Goal: Task Accomplishment & Management: Manage account settings

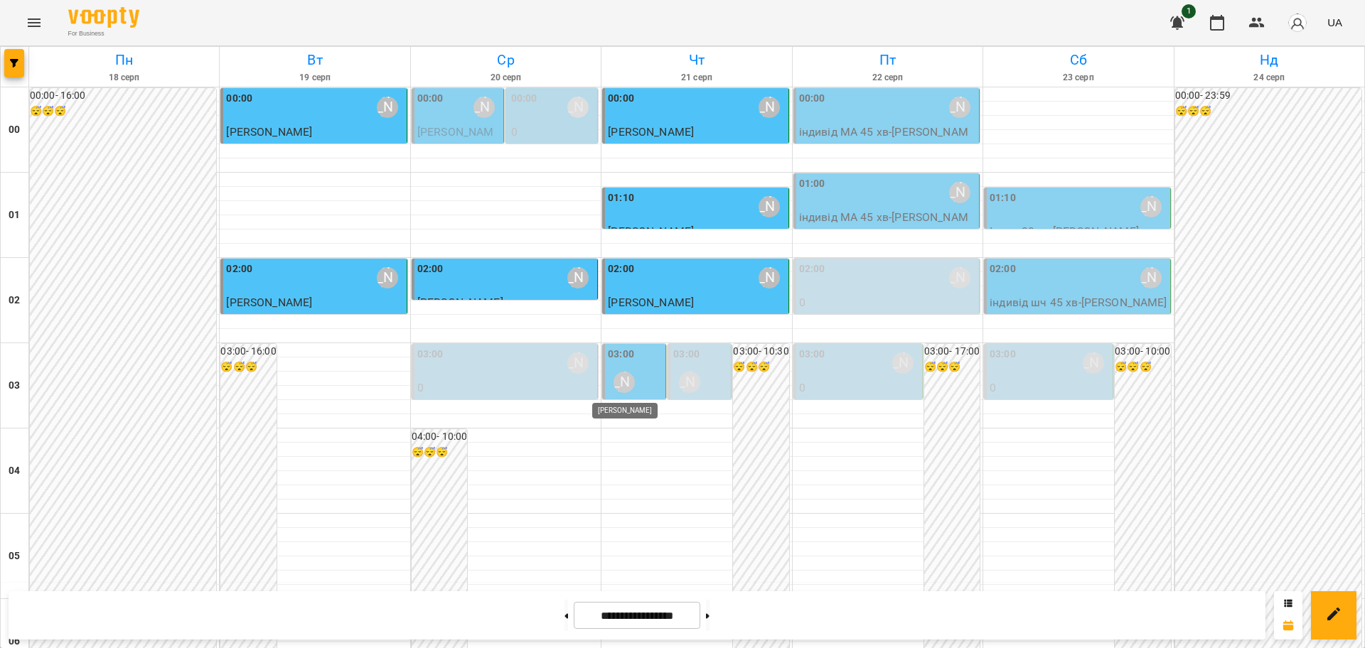
click at [622, 387] on div "[PERSON_NAME]" at bounding box center [623, 382] width 21 height 21
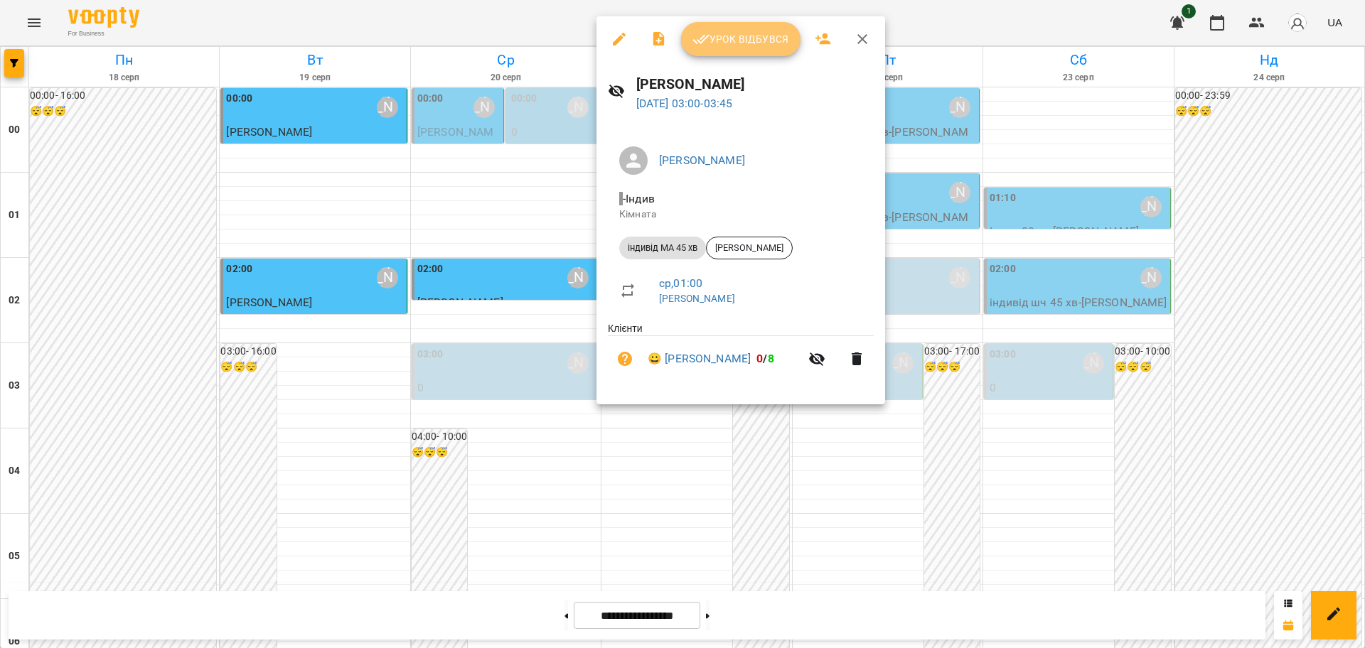
click at [779, 37] on span "Урок відбувся" at bounding box center [740, 39] width 97 height 17
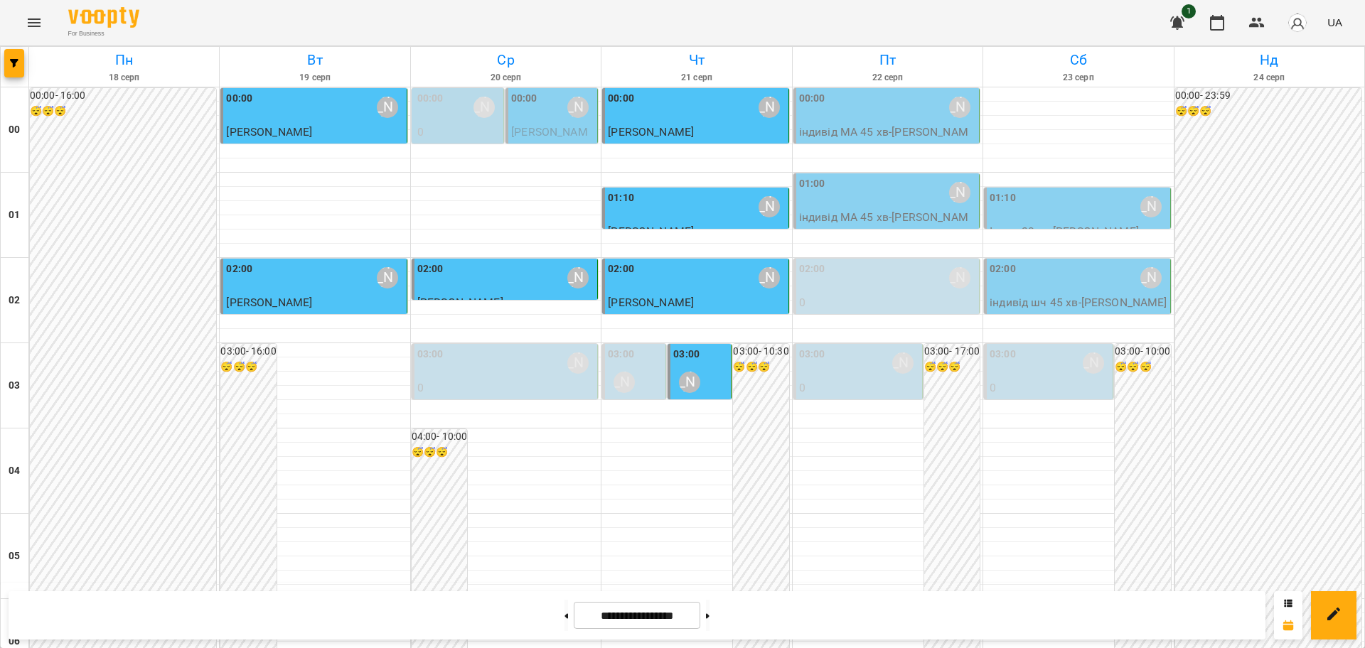
scroll to position [622, 0]
click at [36, 26] on icon "Menu" at bounding box center [34, 22] width 13 height 9
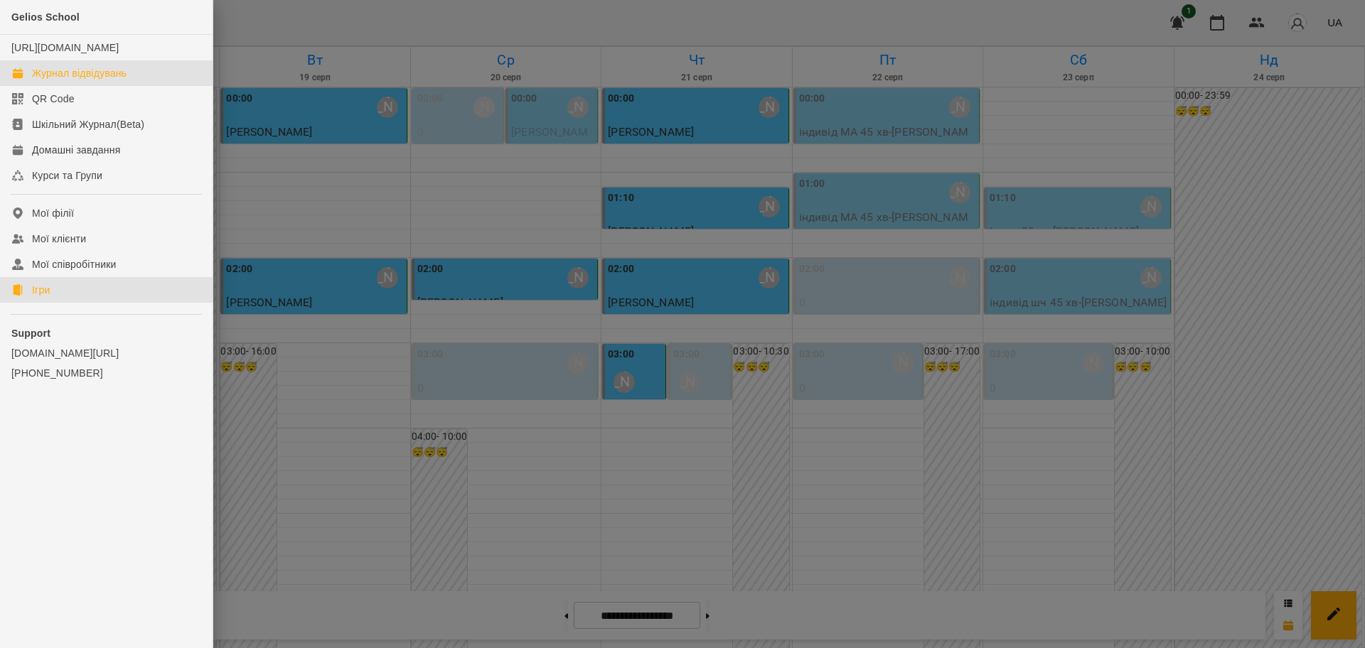
click at [50, 297] on div "Ігри" at bounding box center [41, 290] width 18 height 14
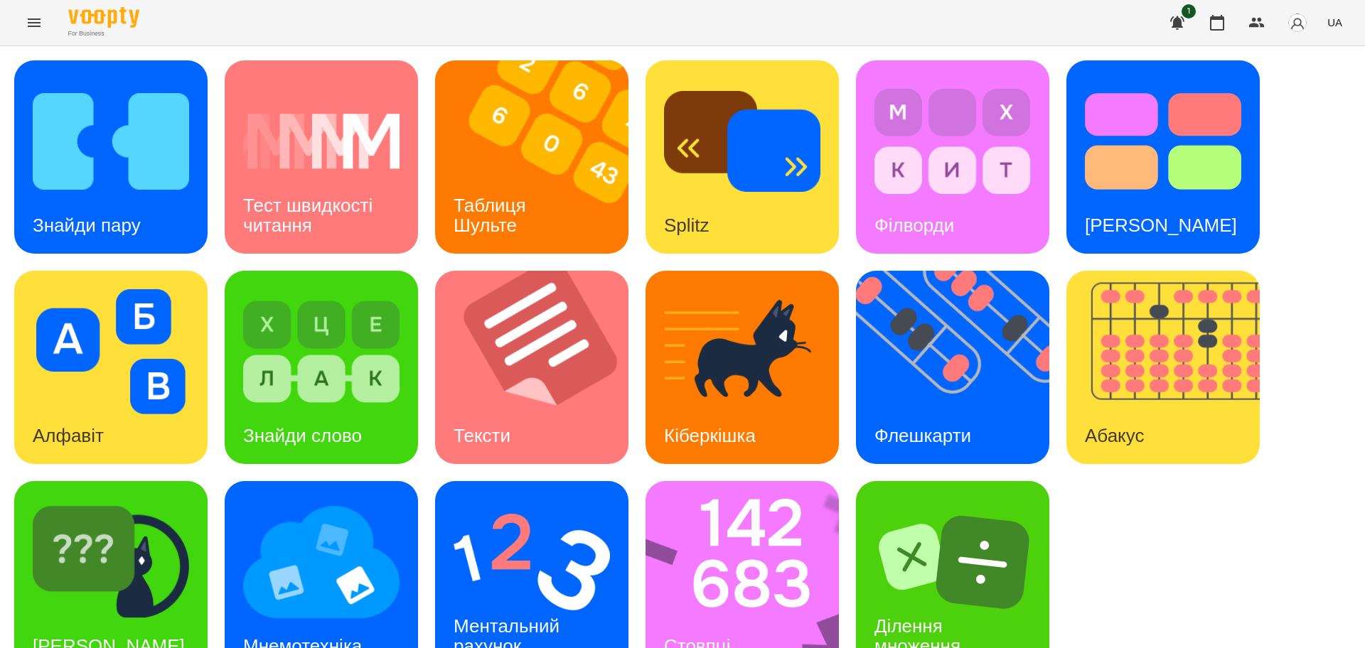
click at [1203, 544] on div "Знайди пару Тест швидкості читання Таблиця [PERSON_NAME] Splitz Філворди Тест С…" at bounding box center [682, 367] width 1336 height 614
click at [966, 411] on div "Флешкарти" at bounding box center [923, 436] width 134 height 56
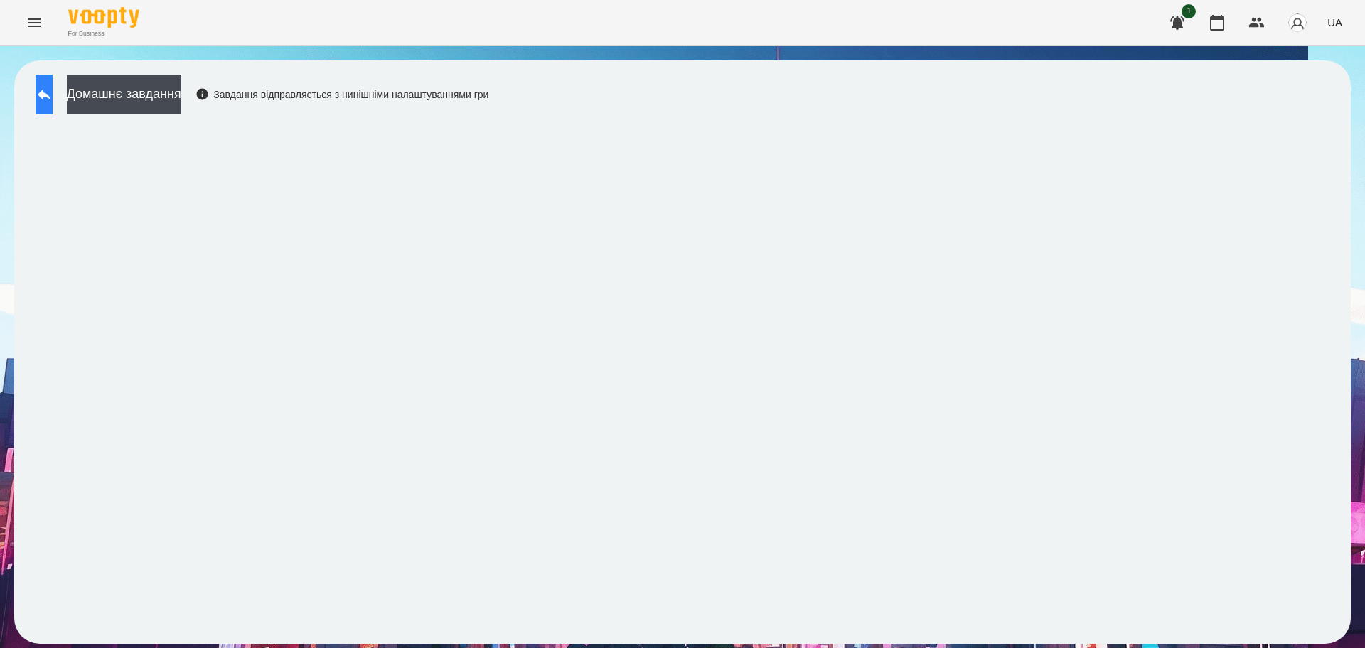
click at [53, 90] on icon at bounding box center [44, 94] width 17 height 17
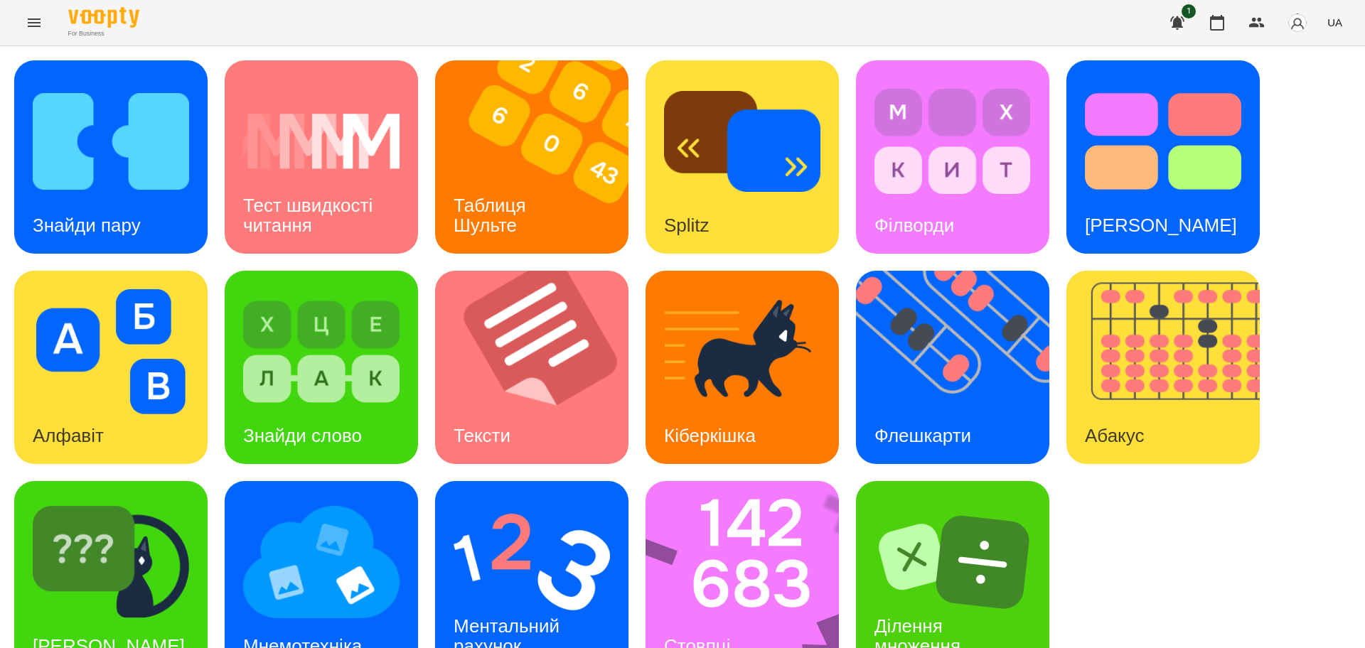
scroll to position [41, 0]
click at [141, 618] on div "[PERSON_NAME]" at bounding box center [108, 646] width 189 height 56
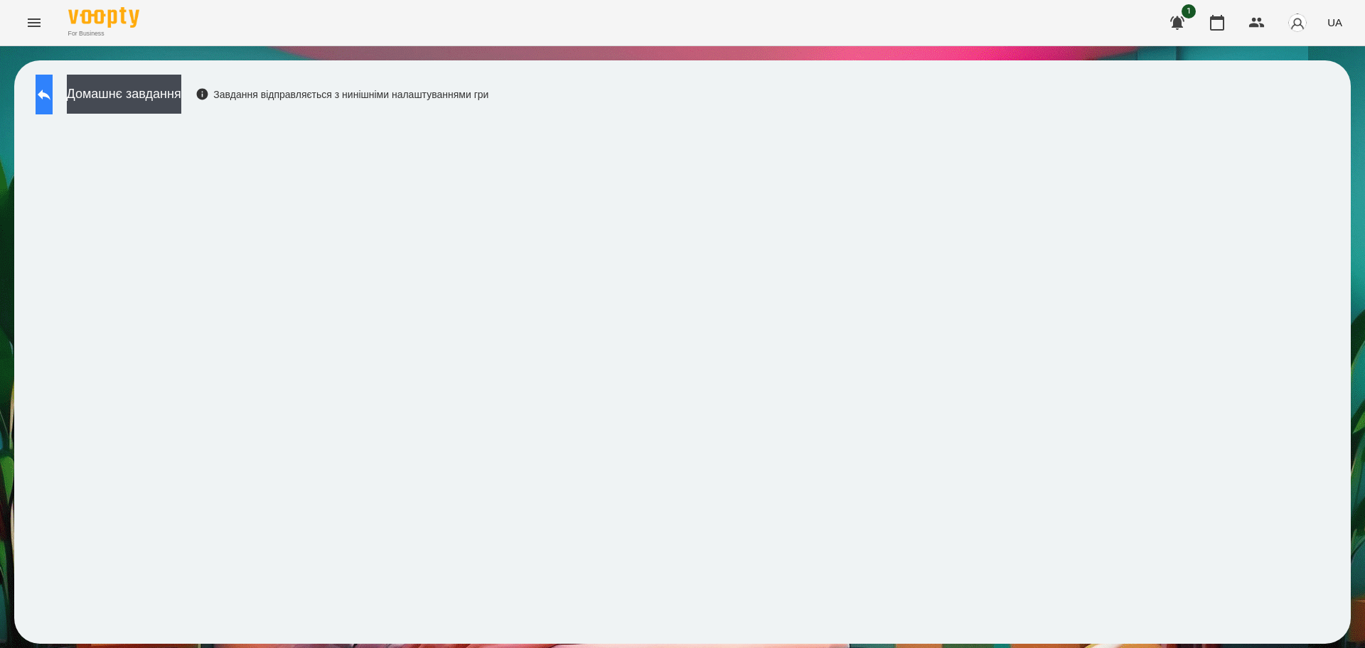
click at [45, 97] on button at bounding box center [44, 95] width 17 height 40
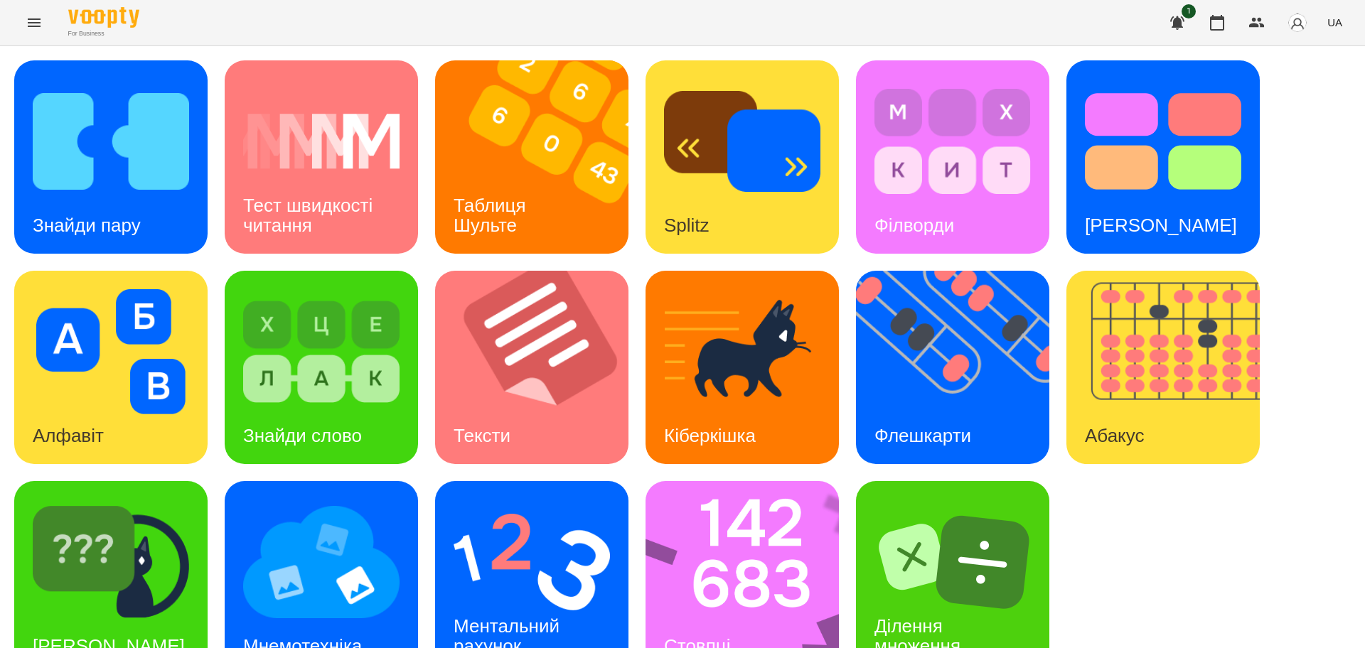
scroll to position [41, 0]
click at [725, 525] on img at bounding box center [751, 577] width 212 height 193
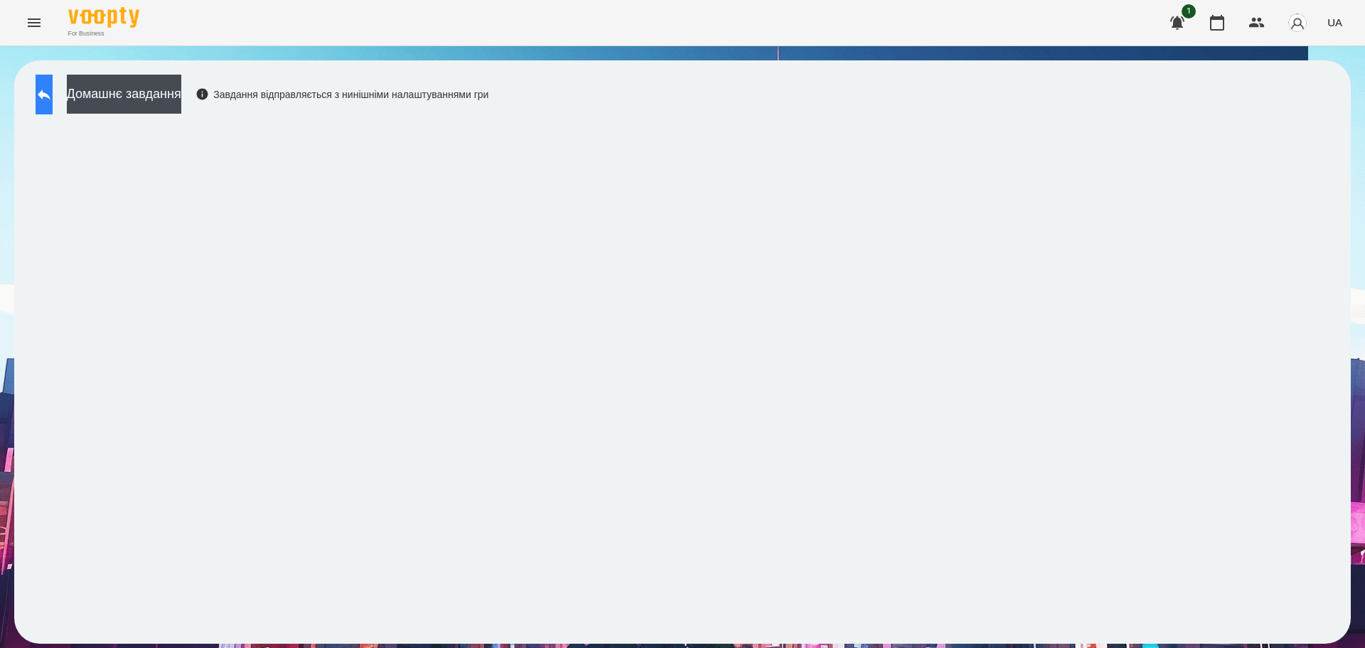
click at [53, 101] on button at bounding box center [44, 95] width 17 height 40
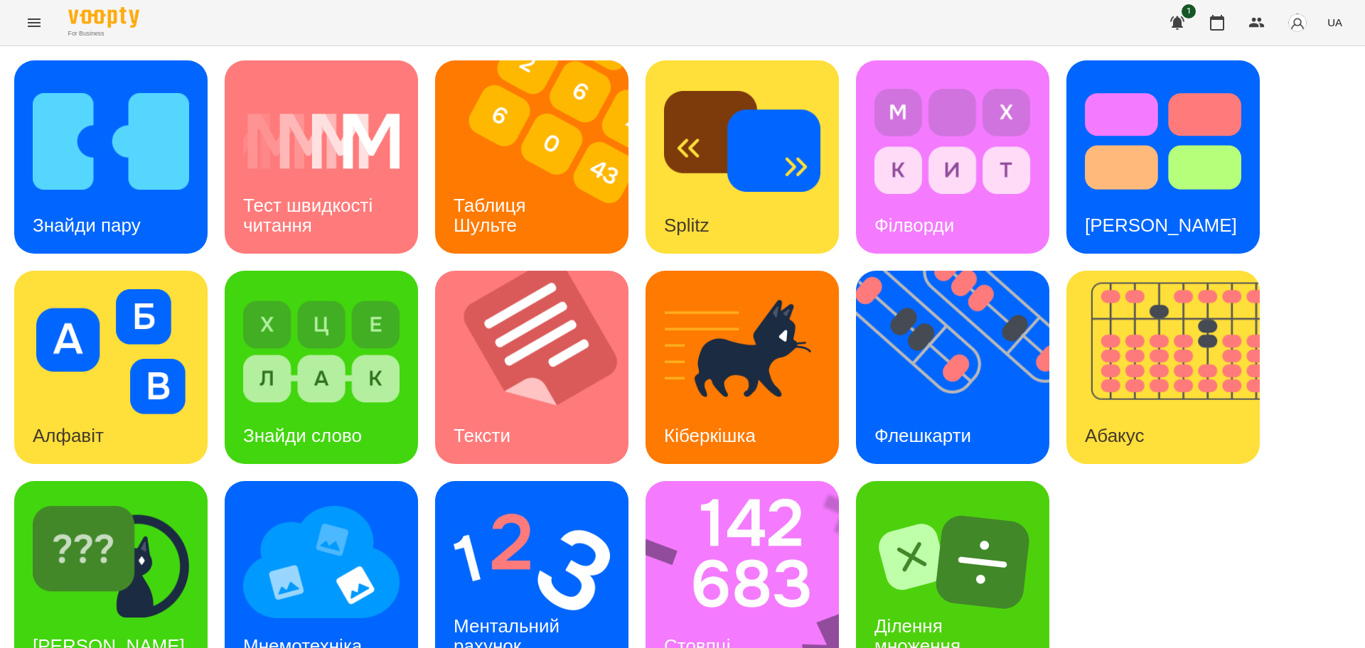
scroll to position [41, 0]
click at [498, 540] on img at bounding box center [532, 562] width 156 height 125
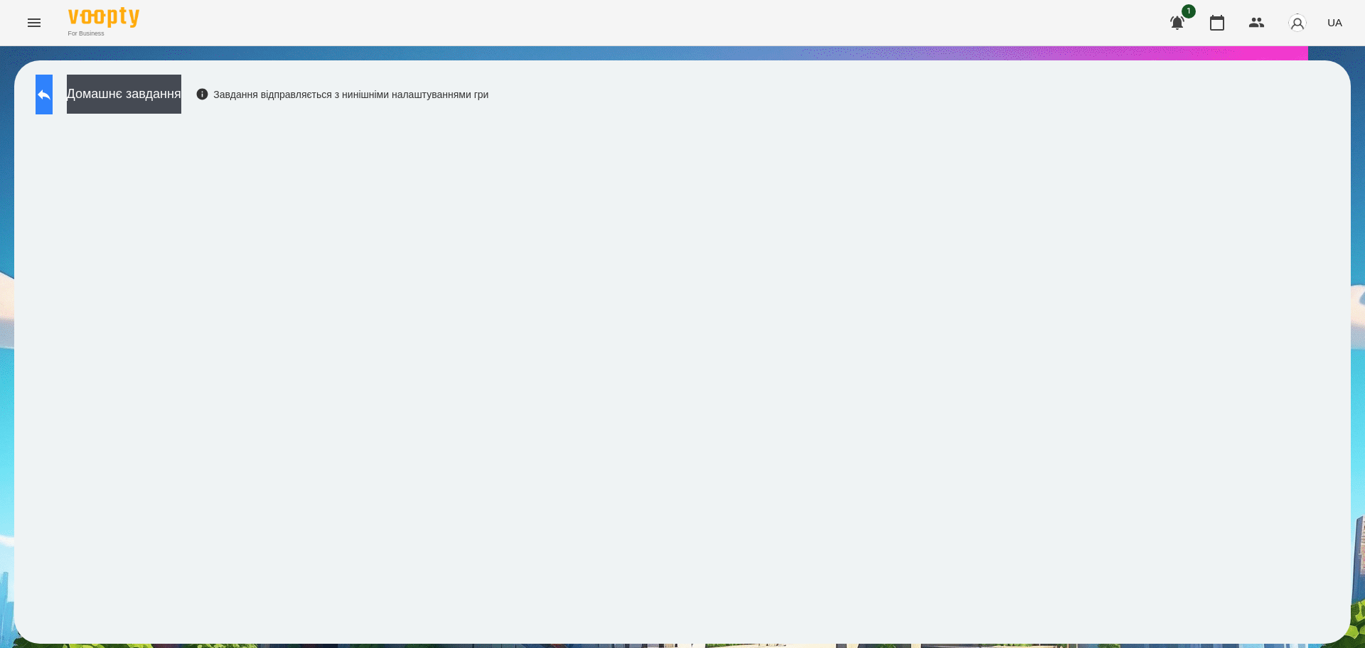
click at [53, 97] on button at bounding box center [44, 95] width 17 height 40
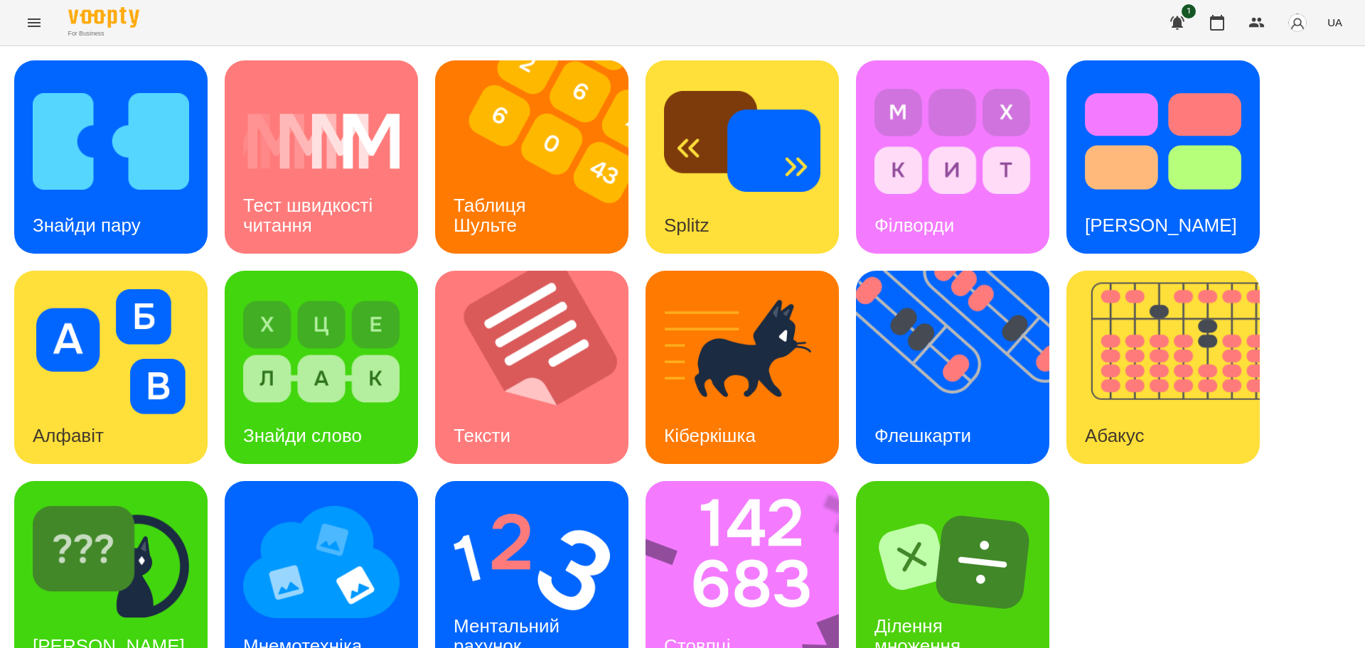
scroll to position [41, 0]
click at [719, 525] on img at bounding box center [751, 577] width 212 height 193
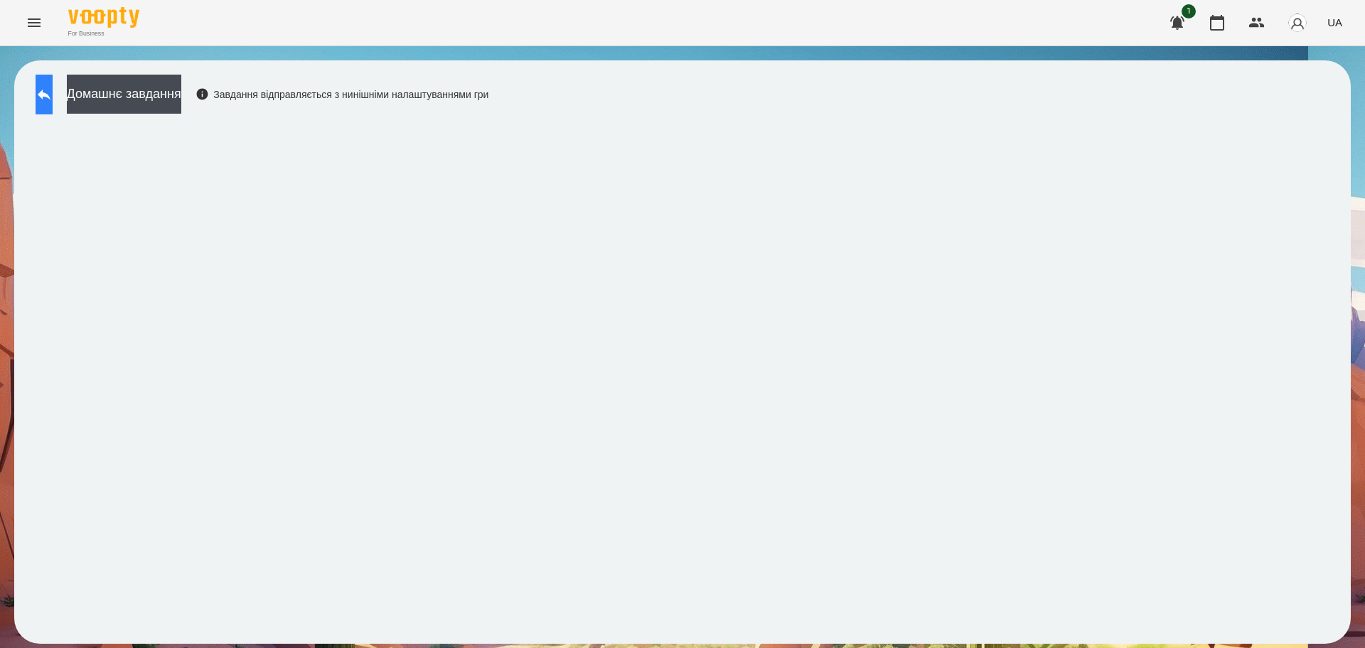
click at [53, 85] on button at bounding box center [44, 95] width 17 height 40
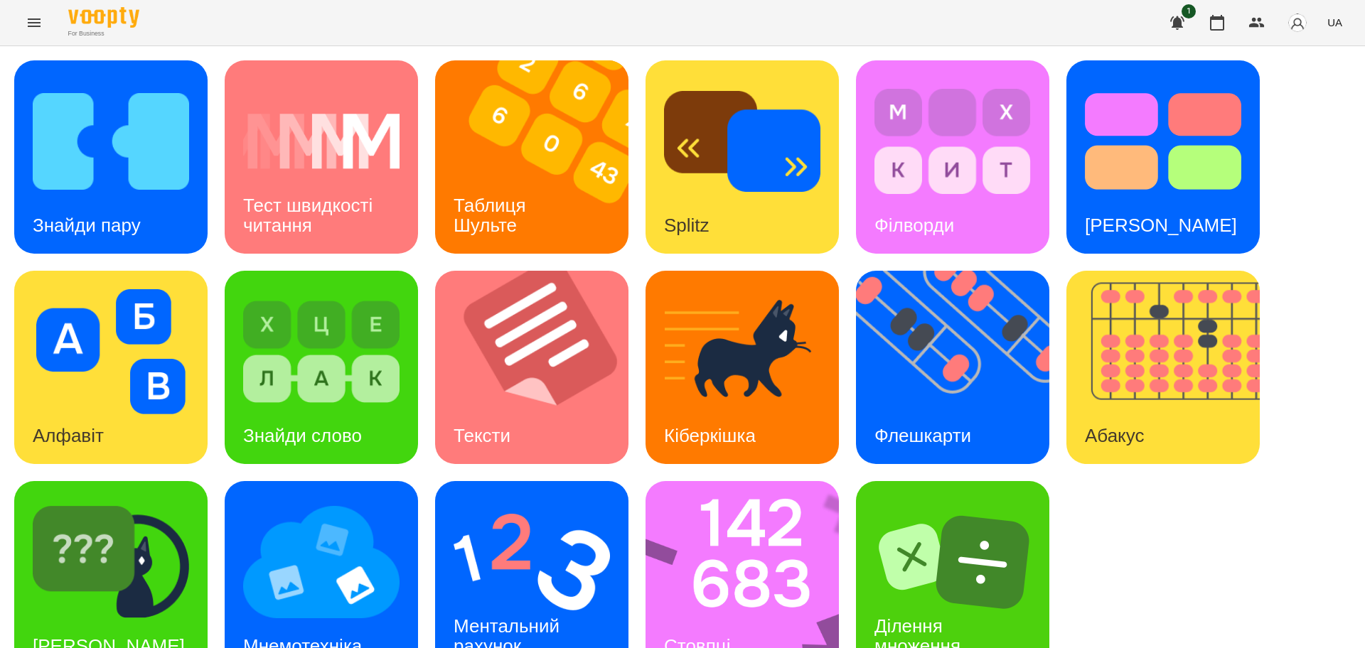
scroll to position [41, 0]
click at [529, 519] on img at bounding box center [532, 562] width 156 height 125
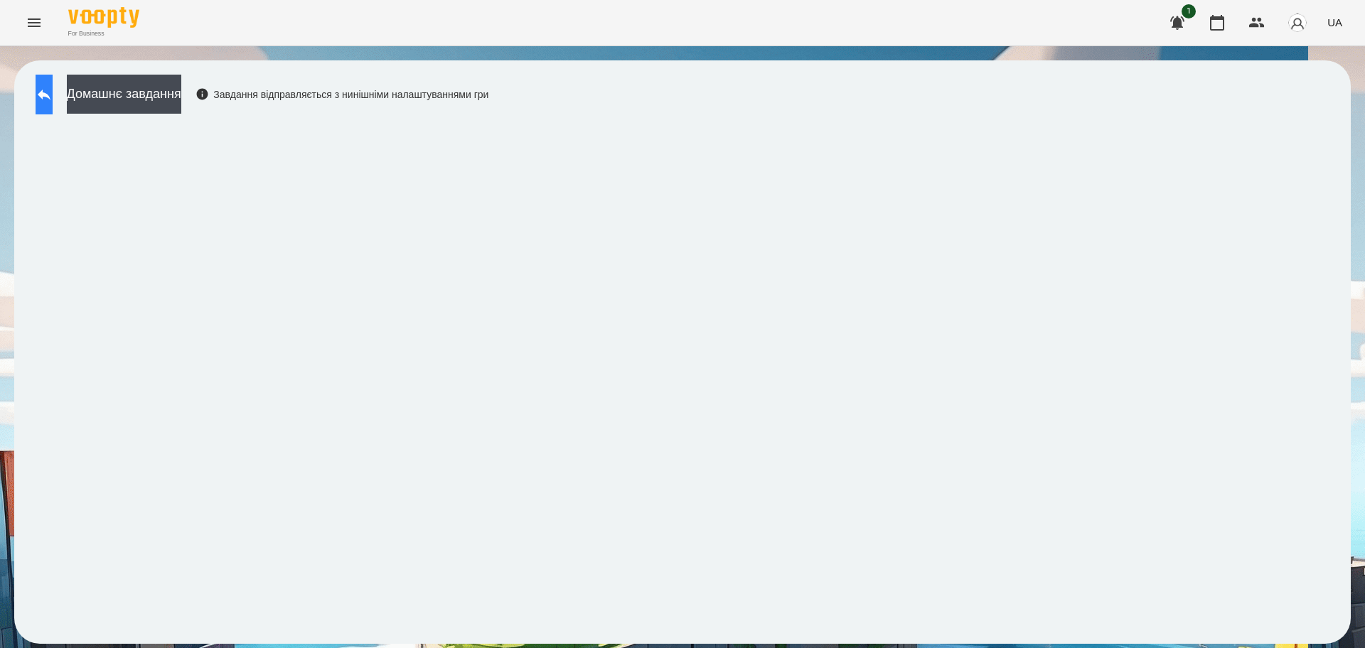
click at [45, 92] on button at bounding box center [44, 95] width 17 height 40
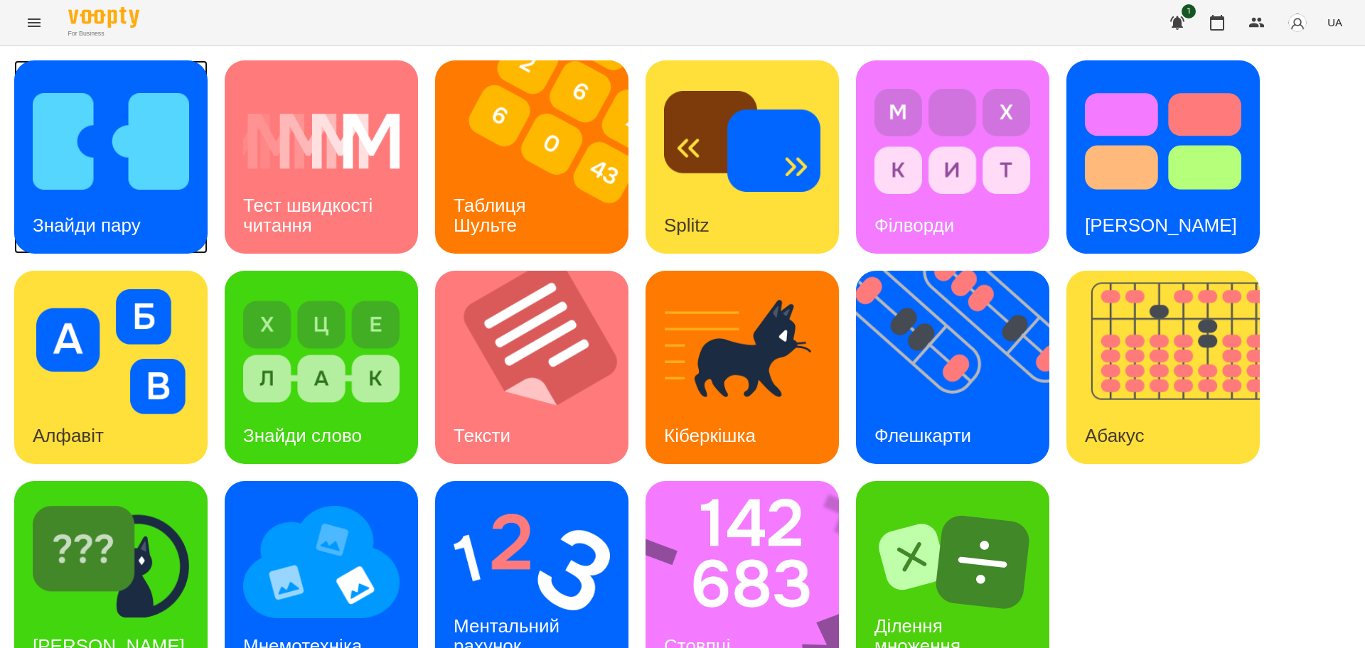
click at [42, 166] on img at bounding box center [111, 141] width 156 height 125
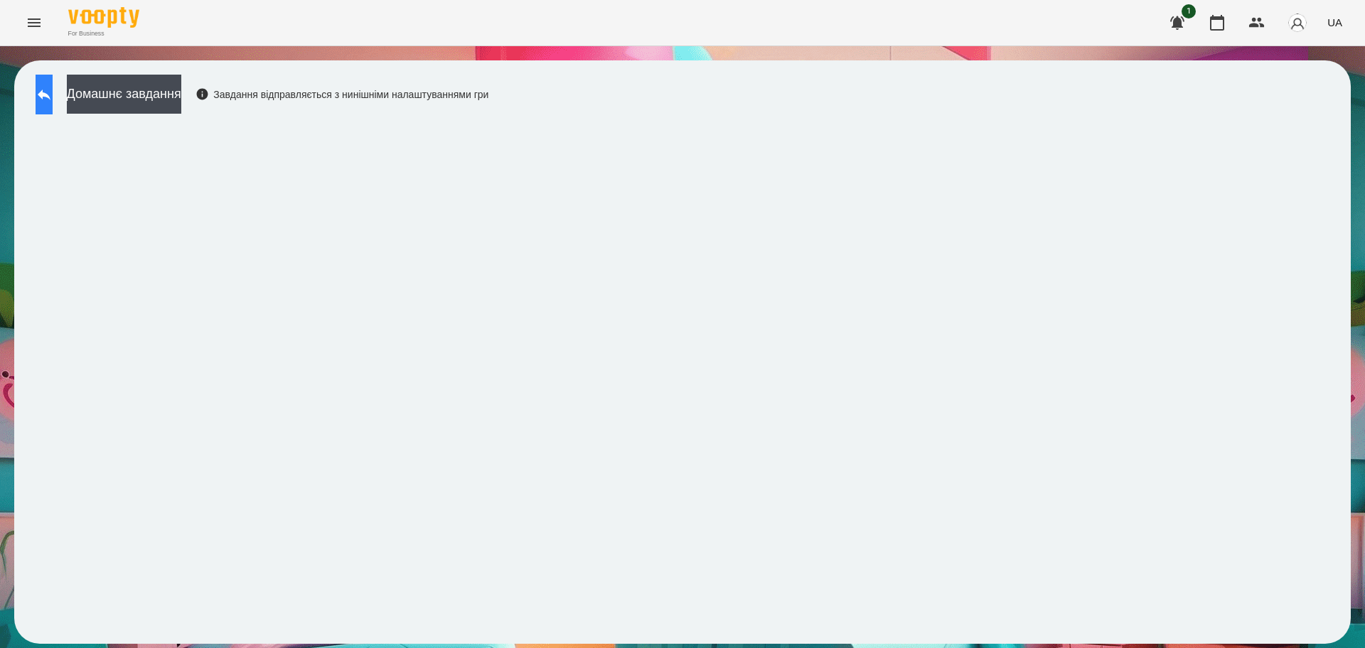
click at [53, 95] on icon at bounding box center [44, 94] width 17 height 17
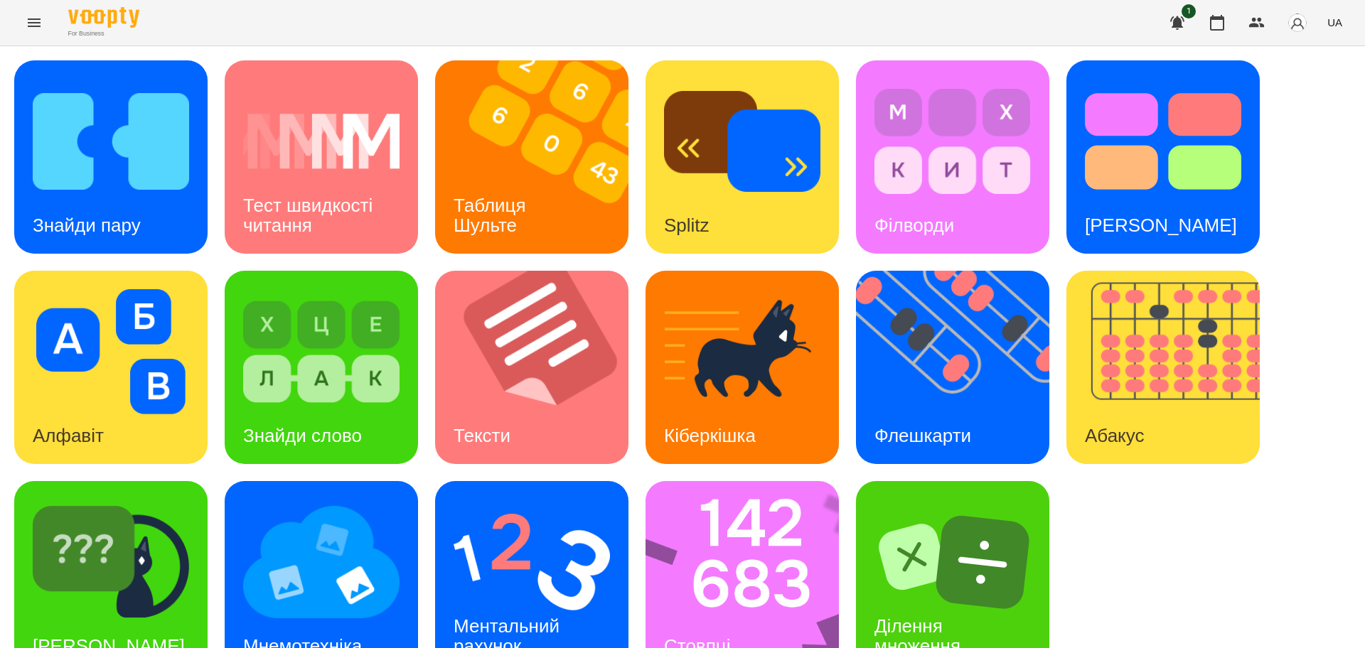
scroll to position [41, 0]
click at [533, 500] on img at bounding box center [532, 562] width 156 height 125
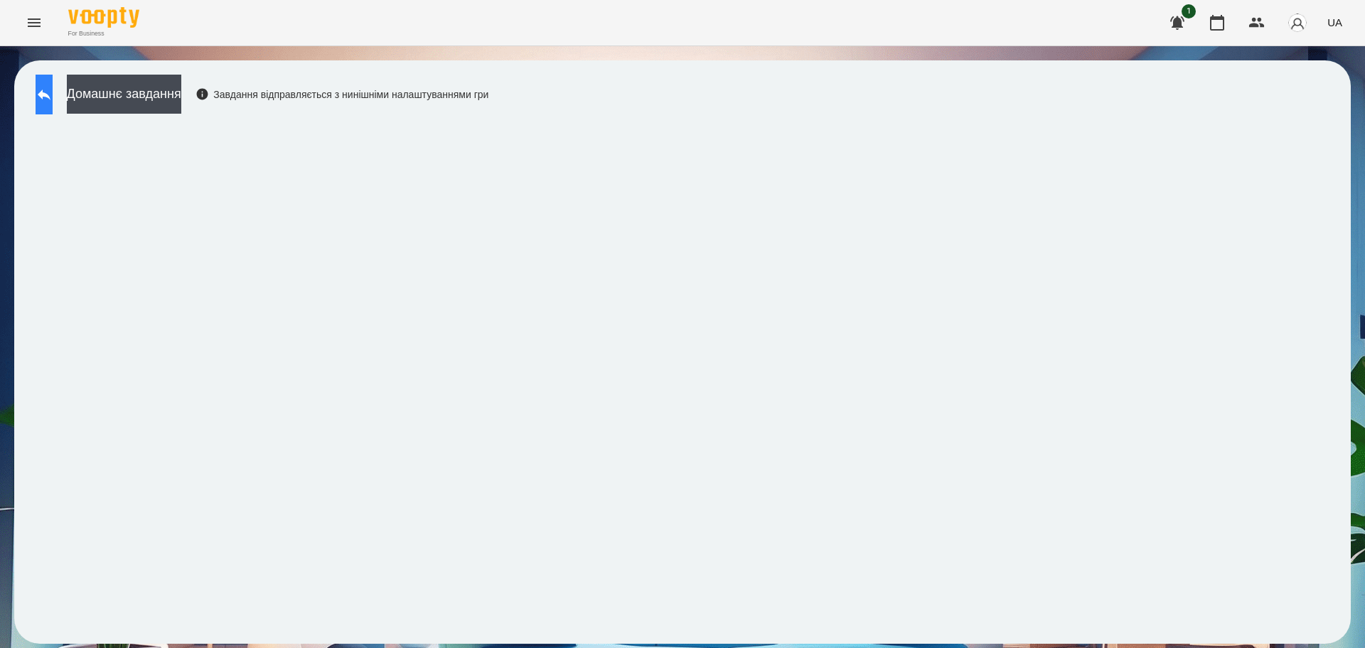
click at [53, 85] on button at bounding box center [44, 95] width 17 height 40
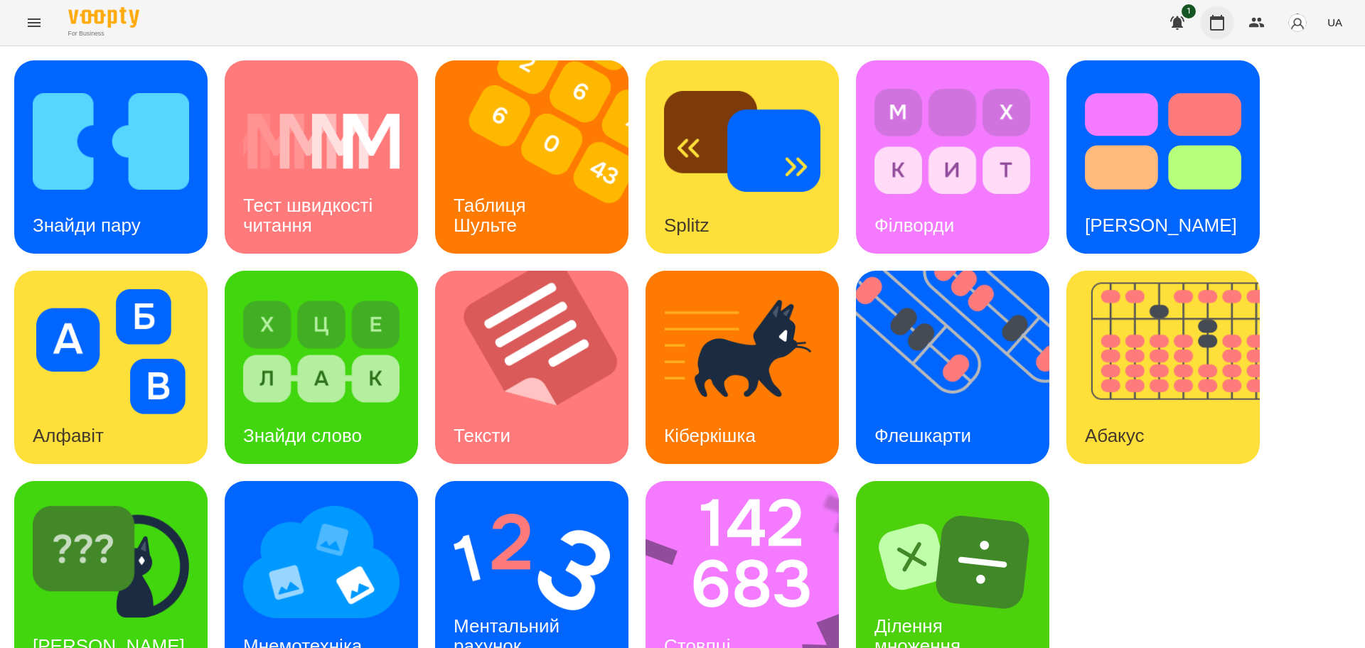
click at [1216, 28] on icon "button" at bounding box center [1216, 22] width 17 height 17
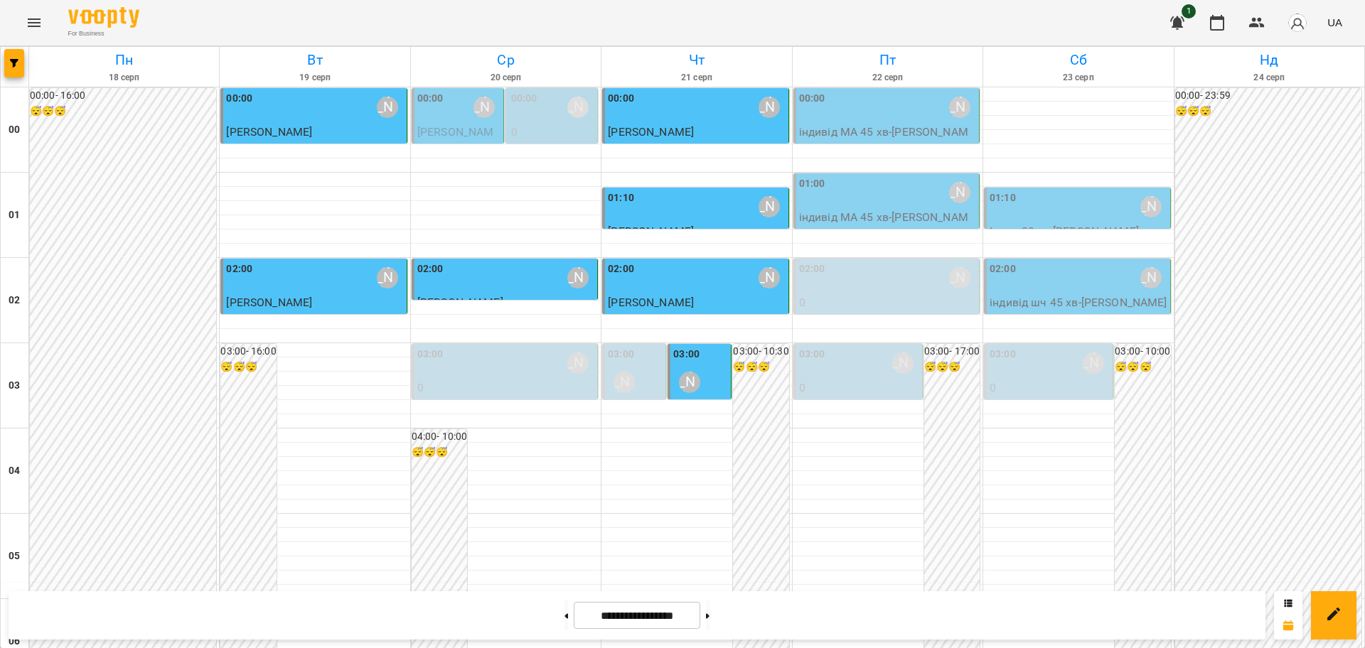
scroll to position [711, 0]
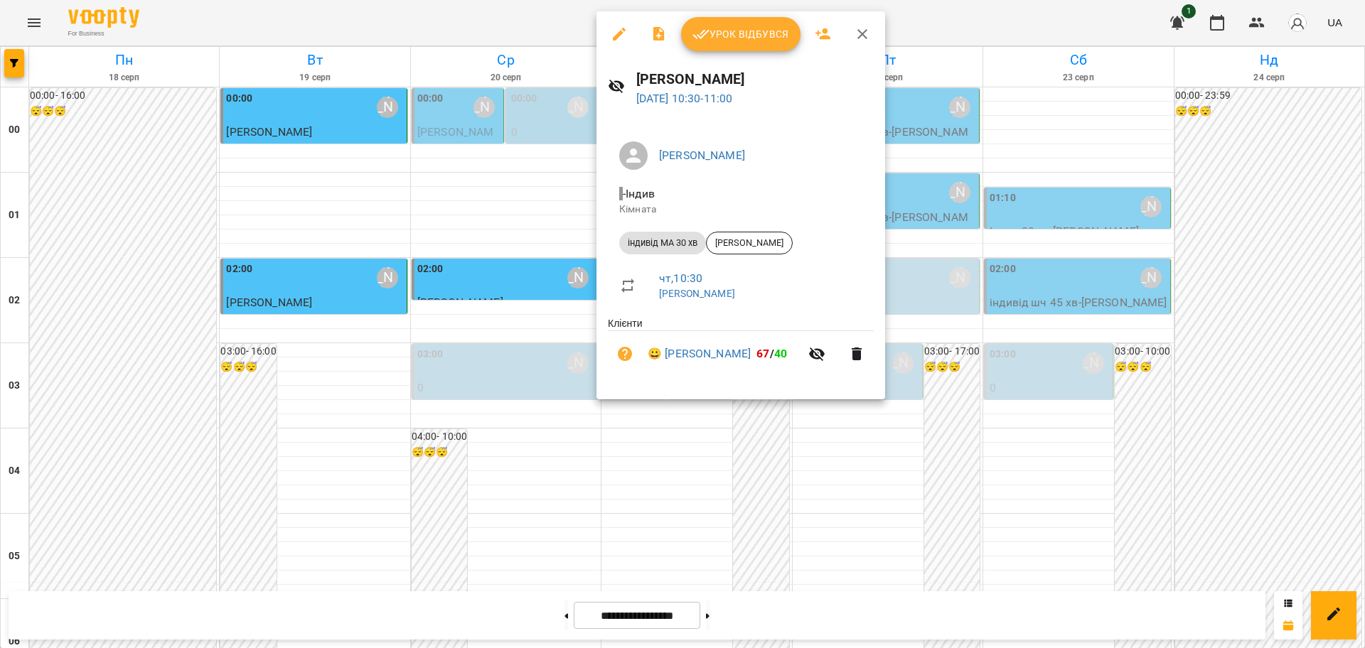
click at [759, 45] on button "Урок відбувся" at bounding box center [740, 34] width 119 height 34
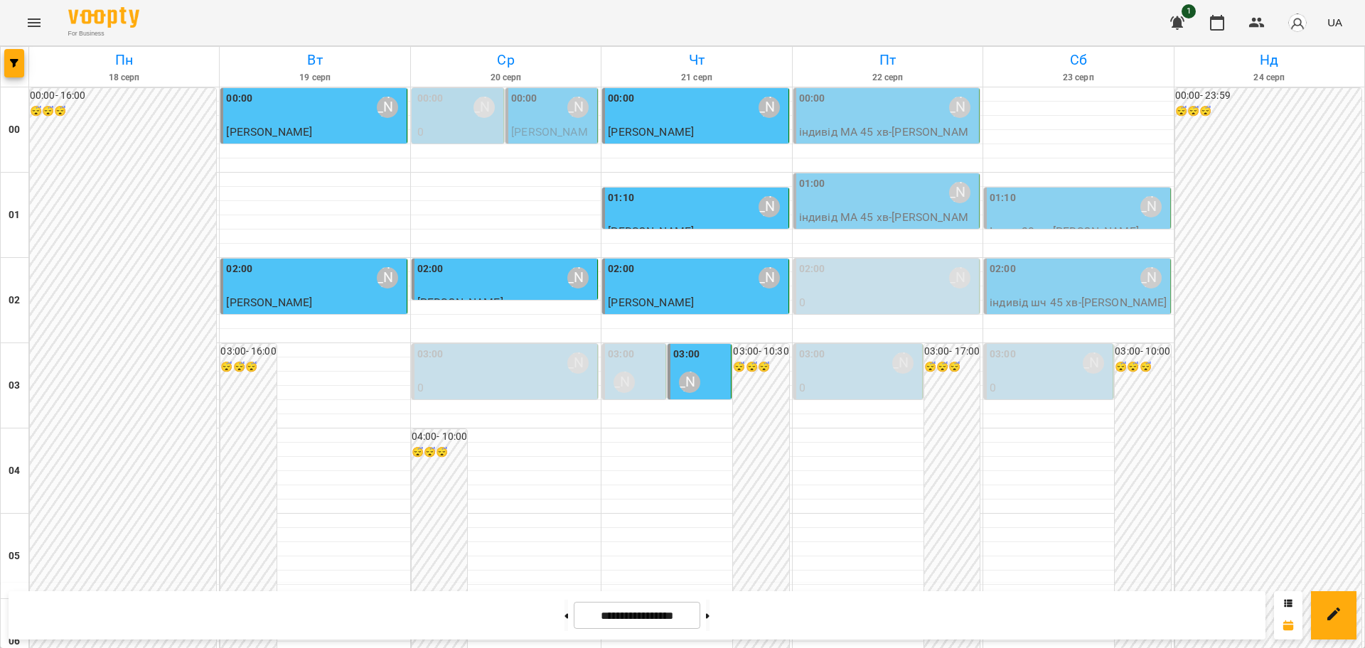
scroll to position [800, 0]
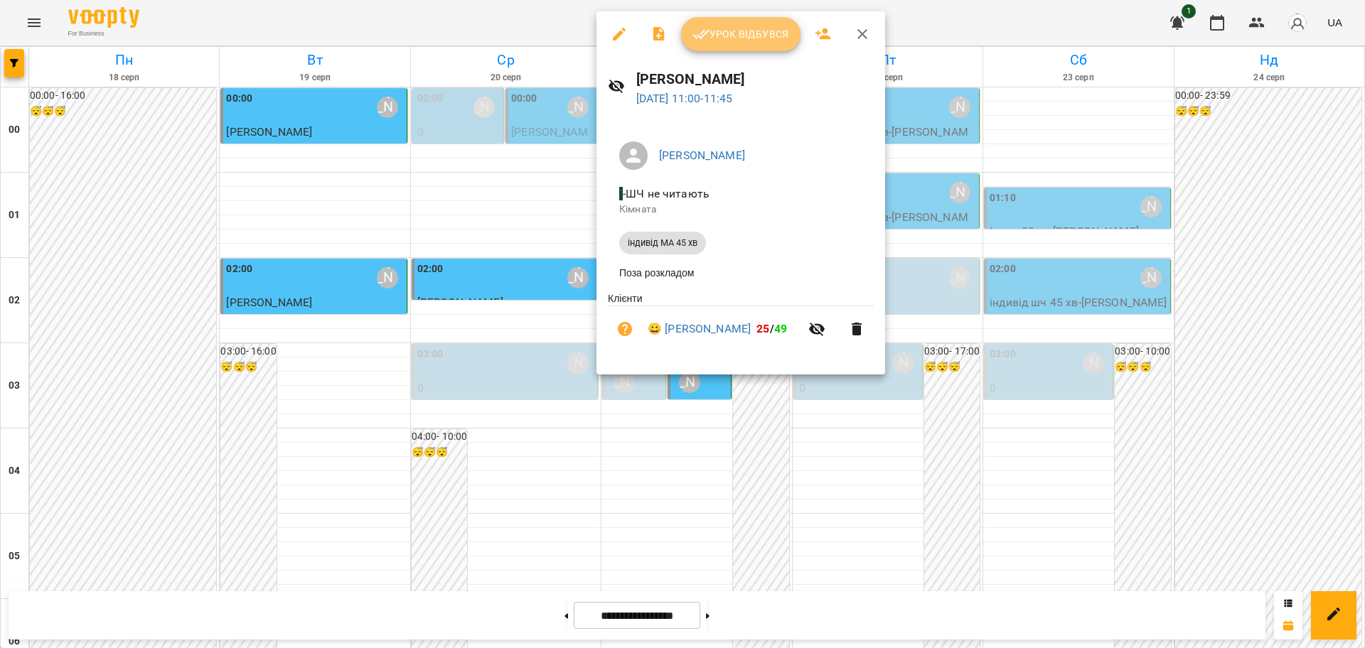
click at [712, 32] on span "Урок відбувся" at bounding box center [740, 34] width 97 height 17
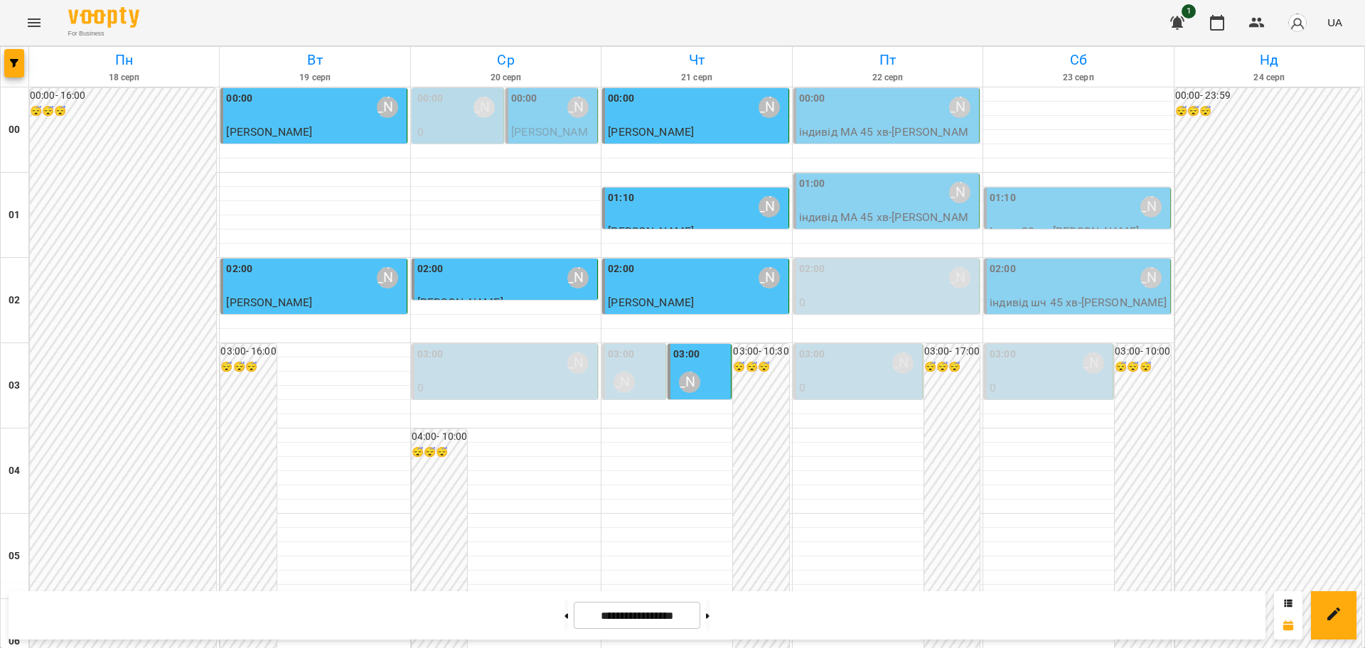
scroll to position [1550, 0]
